Goal: Navigation & Orientation: Find specific page/section

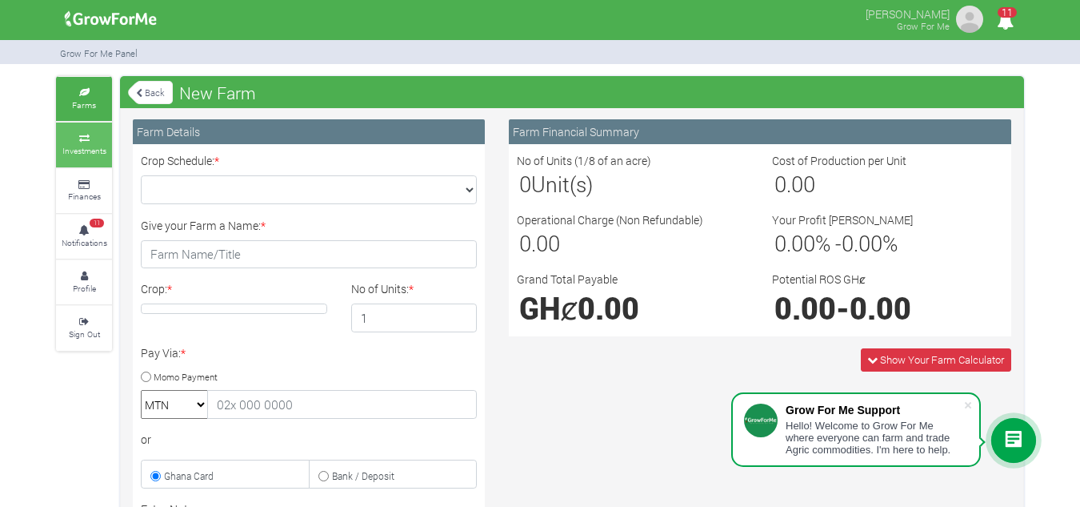
click at [86, 134] on icon at bounding box center [84, 138] width 48 height 8
